Goal: Find specific page/section

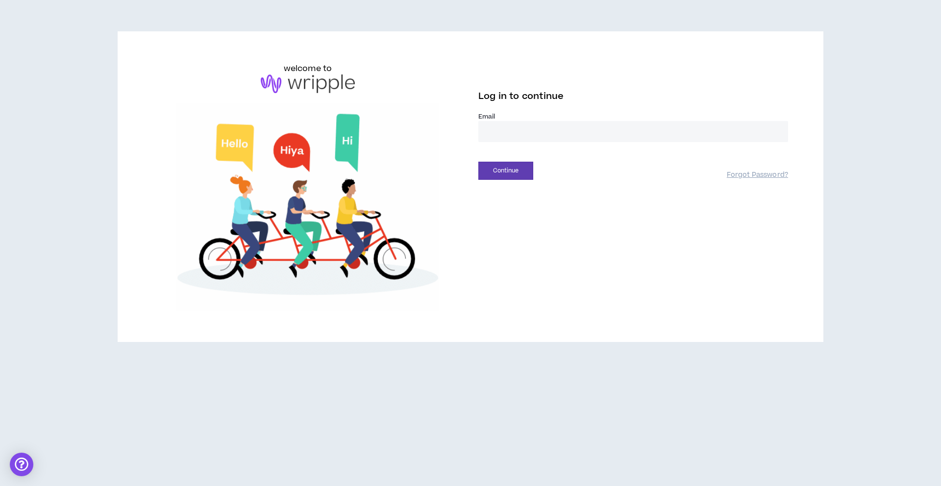
click at [485, 135] on input "email" at bounding box center [633, 131] width 310 height 21
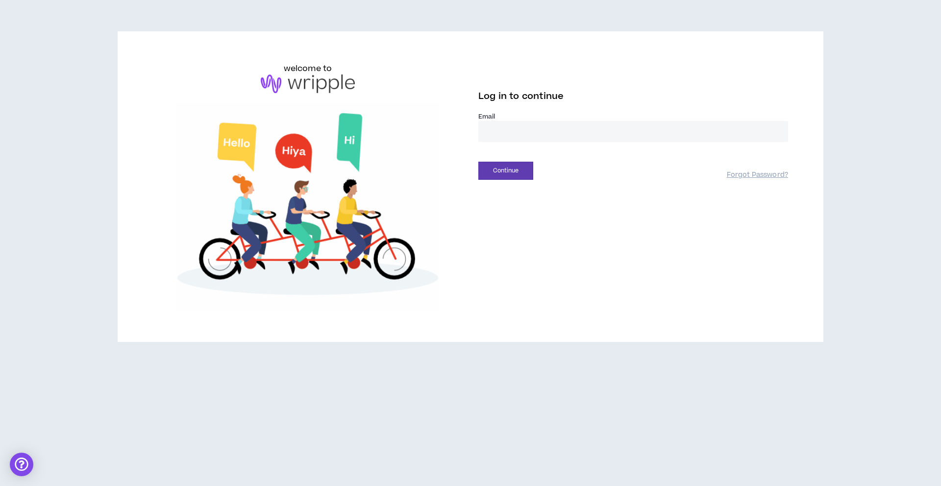
type input "**********"
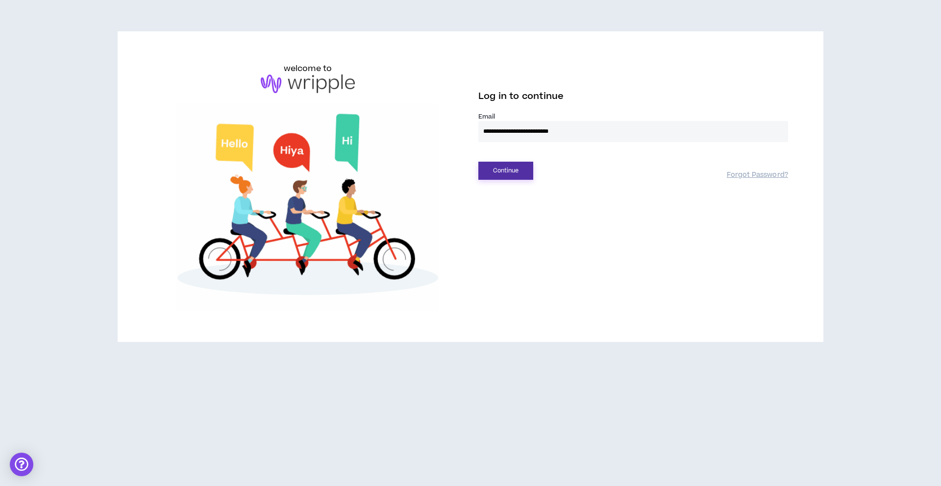
click at [503, 176] on button "Continue" at bounding box center [505, 171] width 55 height 18
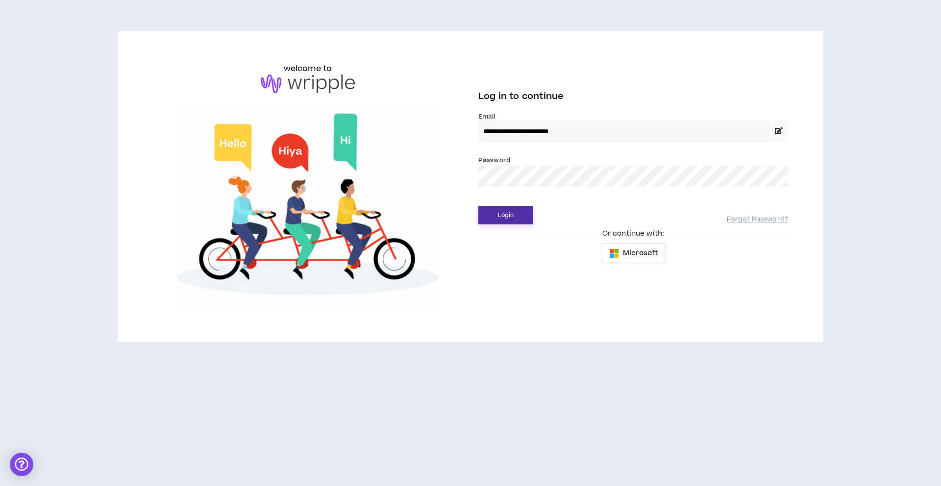
click at [515, 214] on button "Login" at bounding box center [505, 215] width 55 height 18
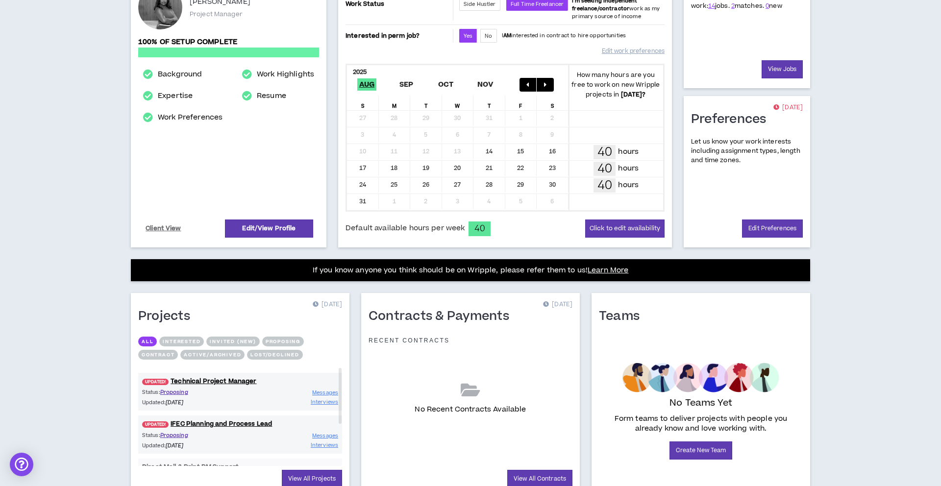
scroll to position [192, 0]
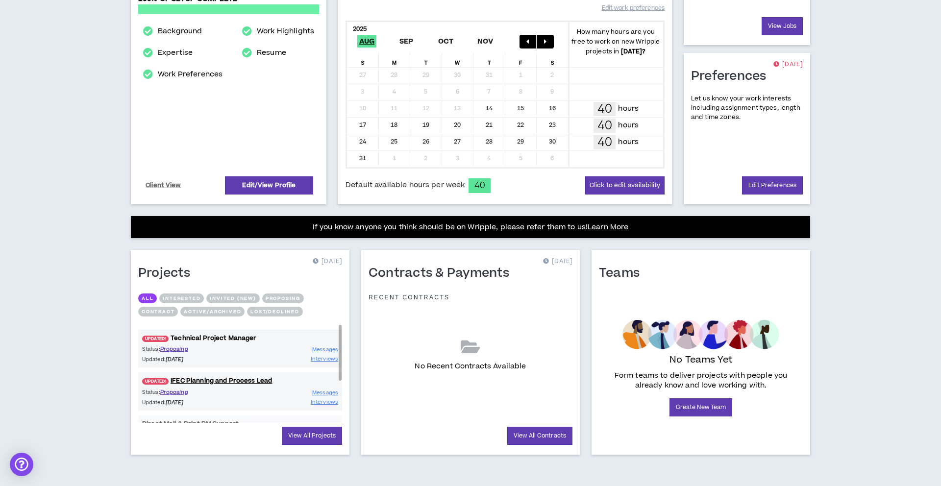
click at [235, 339] on link "UPDATED! Technical Project Manager" at bounding box center [240, 338] width 204 height 9
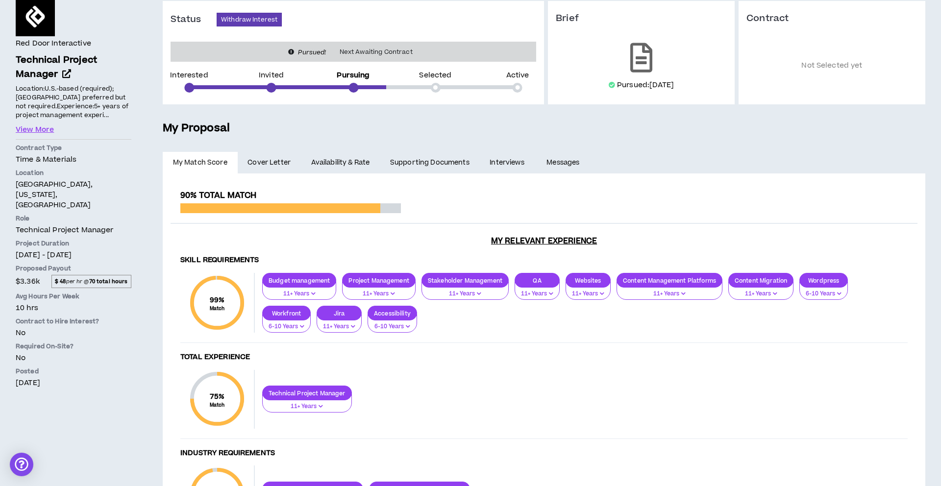
scroll to position [102, 0]
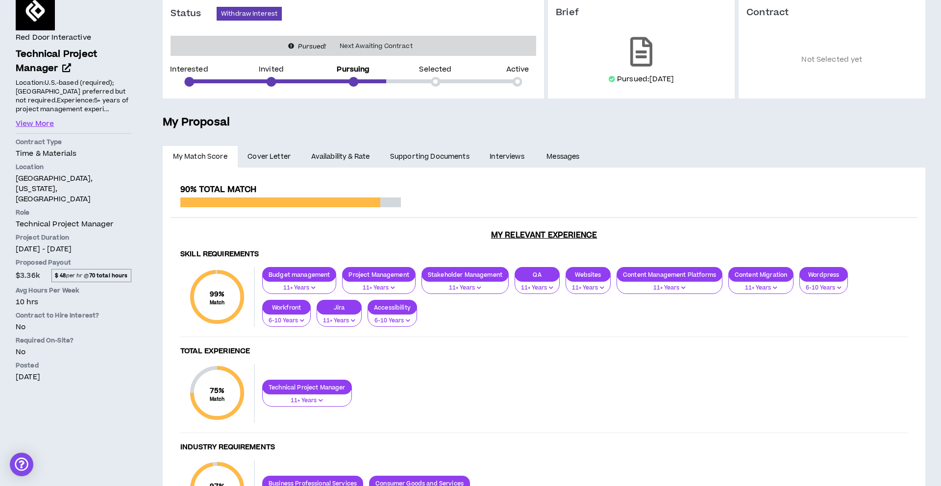
click at [496, 158] on link "Interviews" at bounding box center [508, 157] width 57 height 22
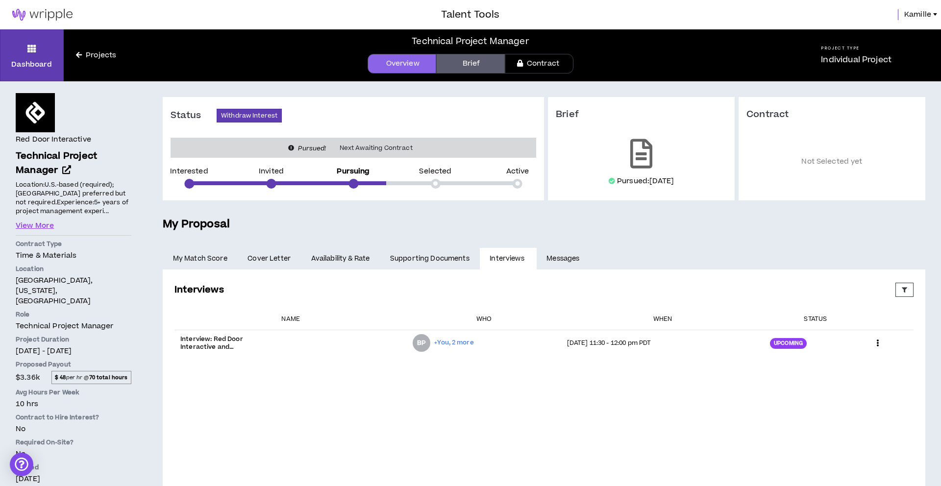
click at [87, 57] on link "Projects" at bounding box center [96, 55] width 65 height 11
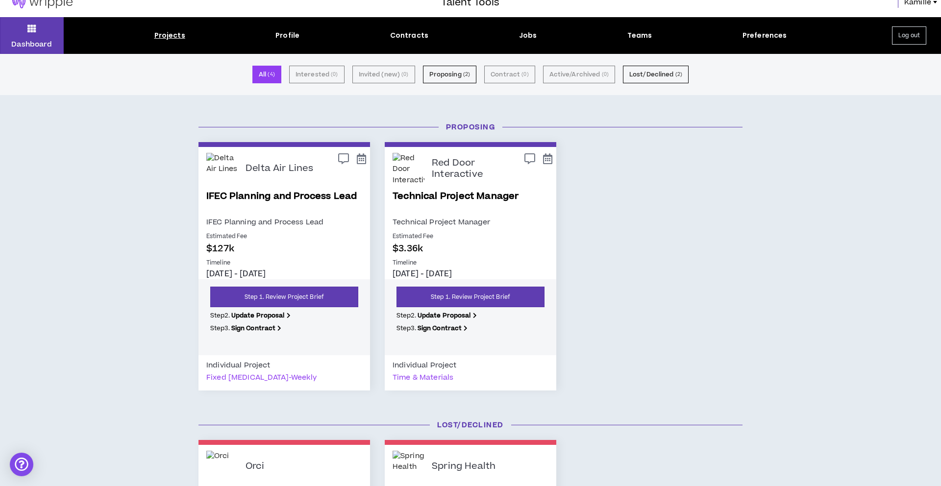
scroll to position [11, 0]
